Goal: Check status: Check status

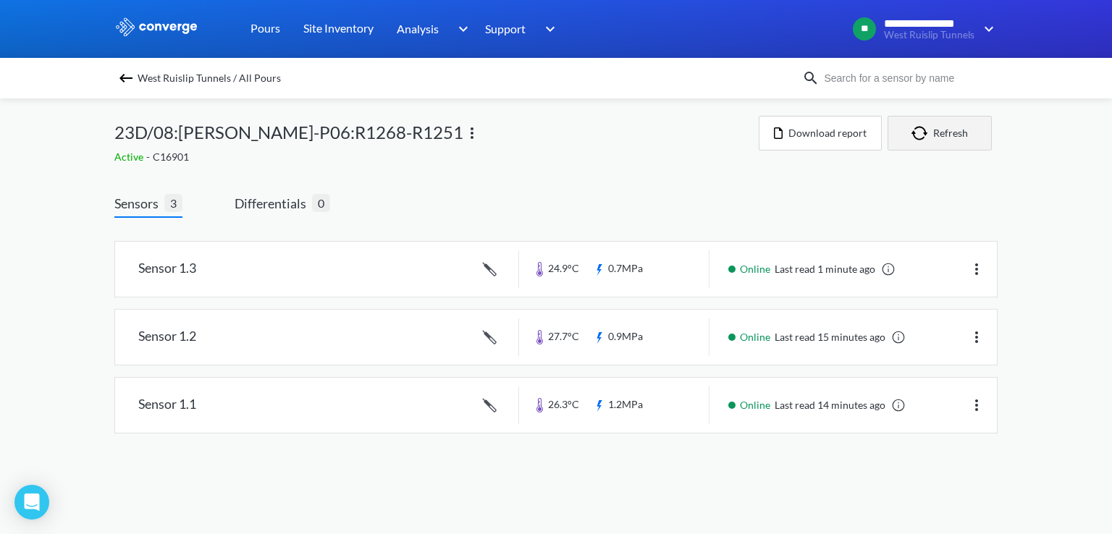
click at [946, 139] on button "Refresh" at bounding box center [939, 133] width 104 height 35
click at [929, 131] on img "button" at bounding box center [922, 133] width 22 height 14
click at [950, 127] on button "Refresh" at bounding box center [939, 133] width 104 height 35
click at [944, 140] on button "Refresh" at bounding box center [939, 133] width 104 height 35
click at [66, 165] on div "**********" at bounding box center [556, 231] width 1112 height 463
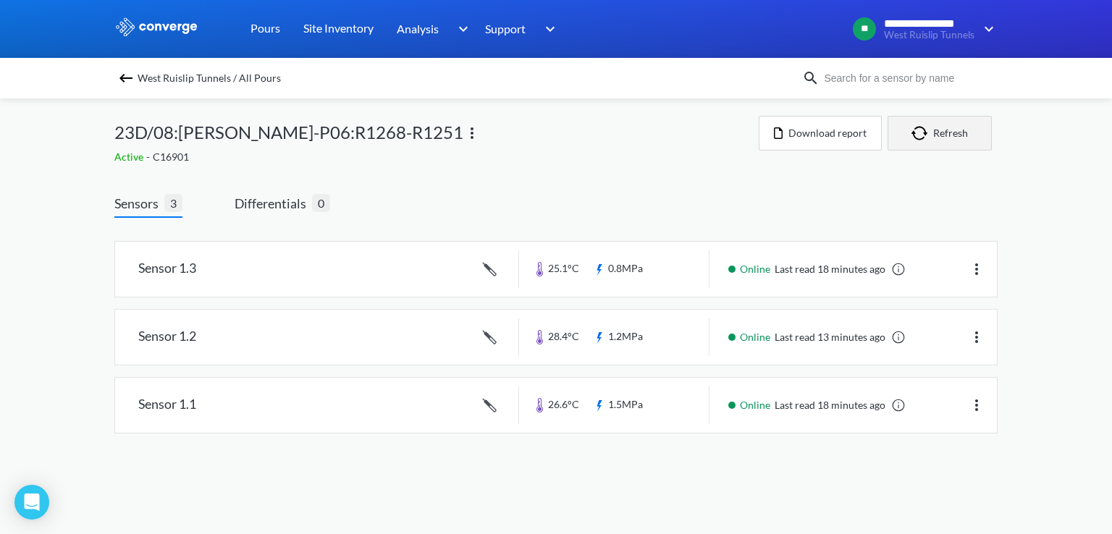
click at [904, 131] on button "Refresh" at bounding box center [939, 133] width 104 height 35
click at [958, 140] on button "Refresh" at bounding box center [939, 133] width 104 height 35
click at [961, 145] on button "Refresh" at bounding box center [939, 133] width 104 height 35
click at [961, 146] on button "Refresh" at bounding box center [939, 133] width 104 height 35
click at [949, 131] on button "Refresh" at bounding box center [939, 133] width 104 height 35
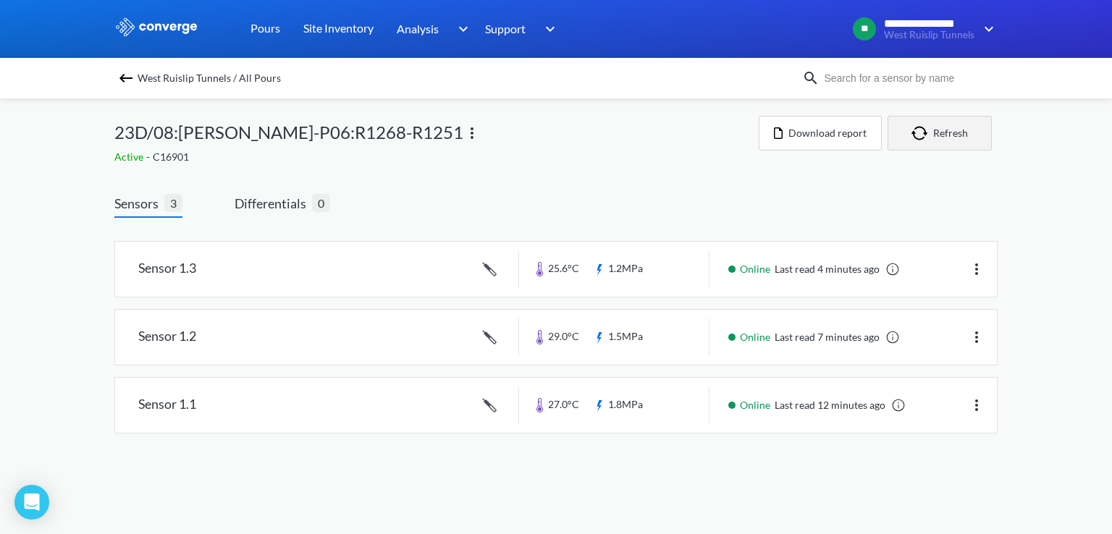
click at [938, 139] on button "Refresh" at bounding box center [939, 133] width 104 height 35
click at [910, 148] on button "Refresh" at bounding box center [939, 133] width 104 height 35
click at [928, 134] on img "button" at bounding box center [922, 133] width 22 height 14
click at [945, 140] on button "Refresh" at bounding box center [939, 133] width 104 height 35
click at [957, 134] on button "Refresh" at bounding box center [939, 133] width 104 height 35
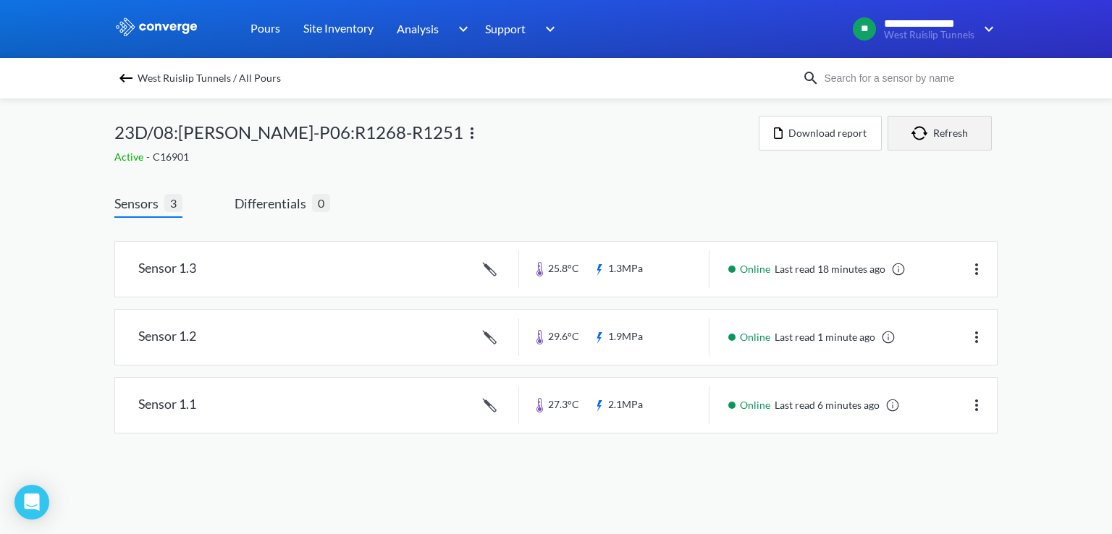
click at [956, 138] on button "Refresh" at bounding box center [939, 133] width 104 height 35
click at [892, 278] on link at bounding box center [556, 269] width 882 height 55
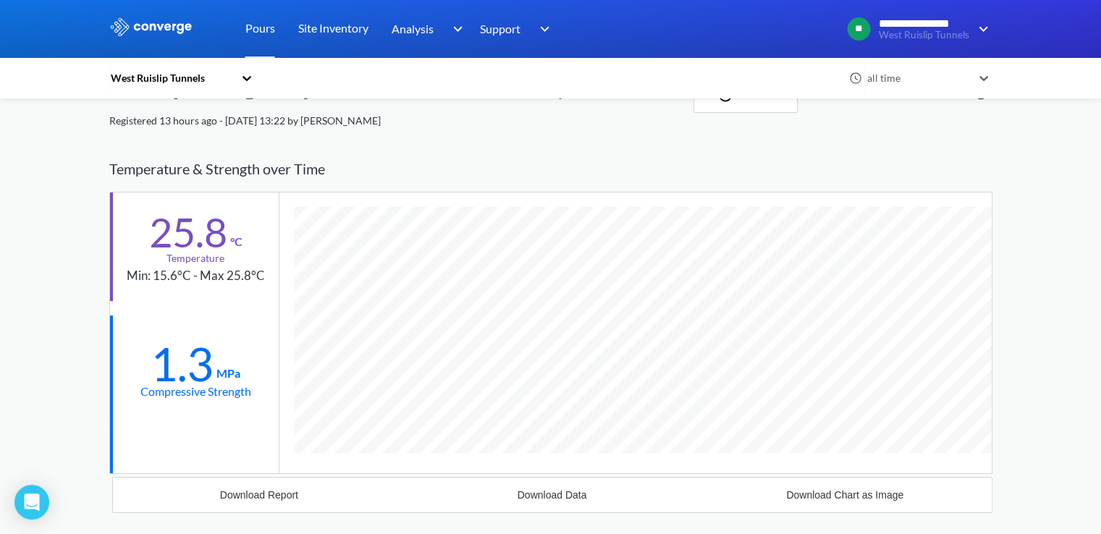
scroll to position [52, 0]
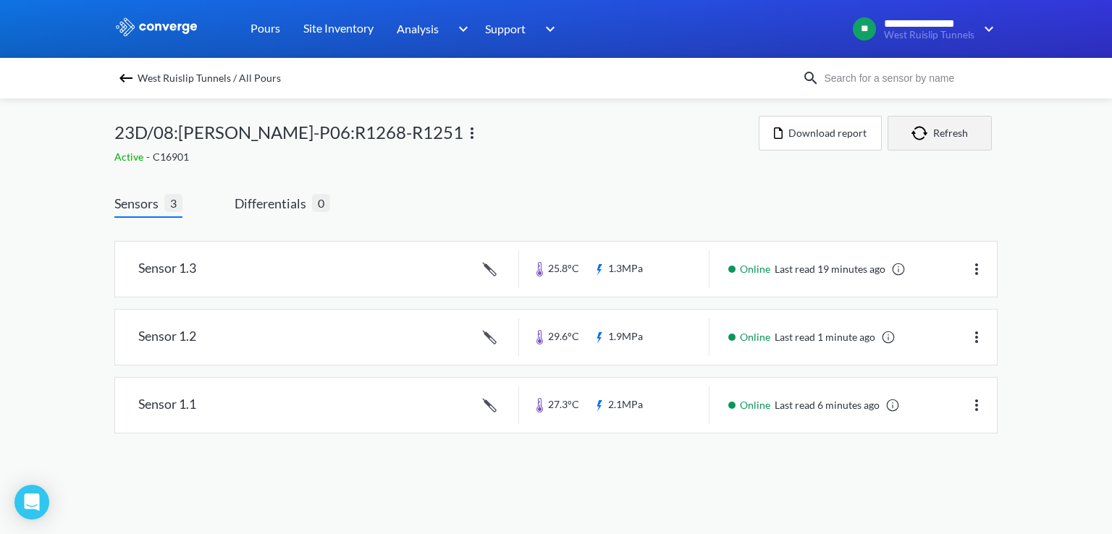
click at [963, 138] on button "Refresh" at bounding box center [939, 133] width 104 height 35
click at [925, 123] on button "Refresh" at bounding box center [939, 133] width 104 height 35
